Goal: Register for event/course

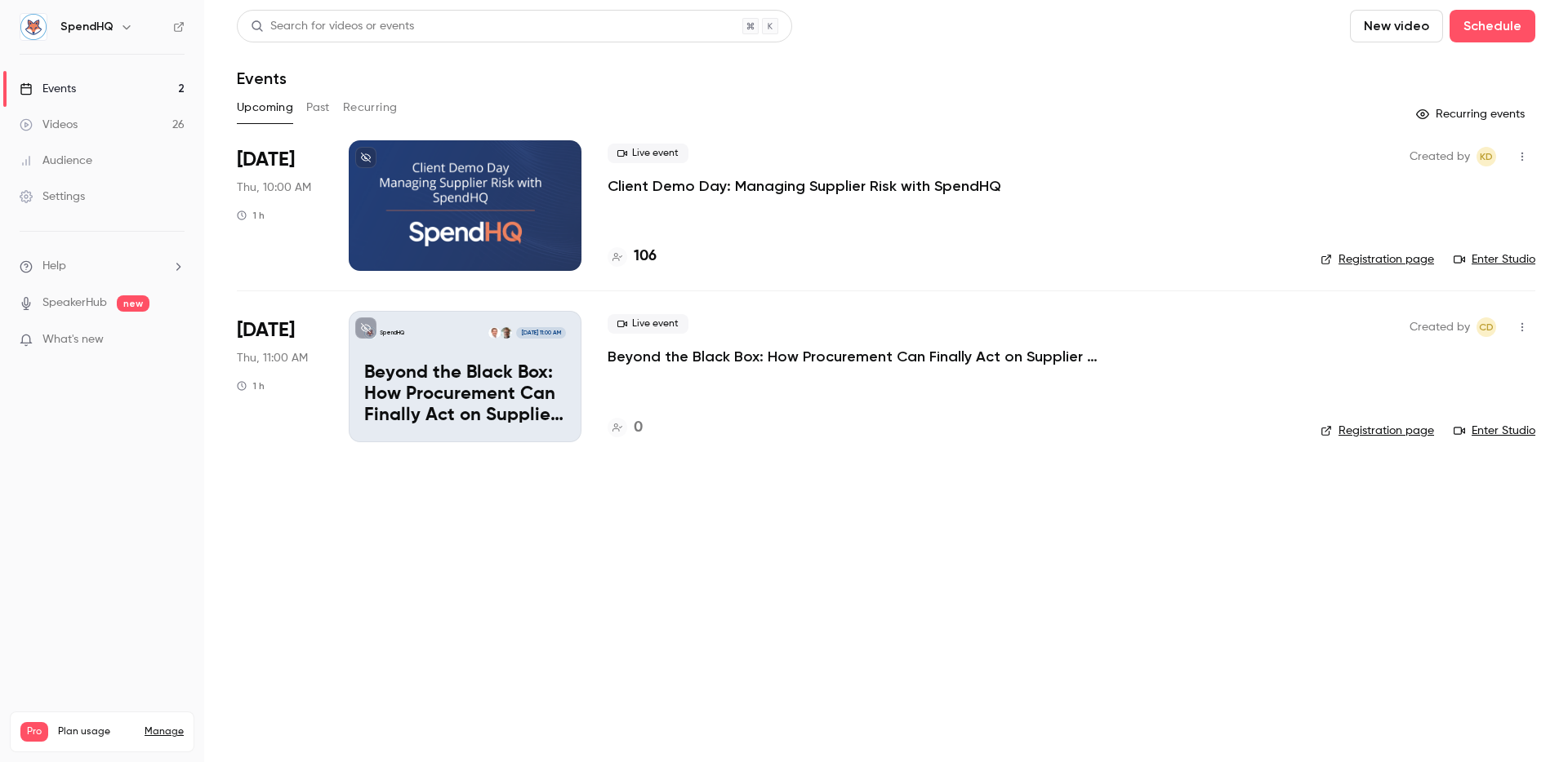
click at [893, 359] on p "Beyond the Black Box: How Procurement Can Finally Act on Supplier Risk" at bounding box center [852, 356] width 490 height 20
